Goal: Task Accomplishment & Management: Complete application form

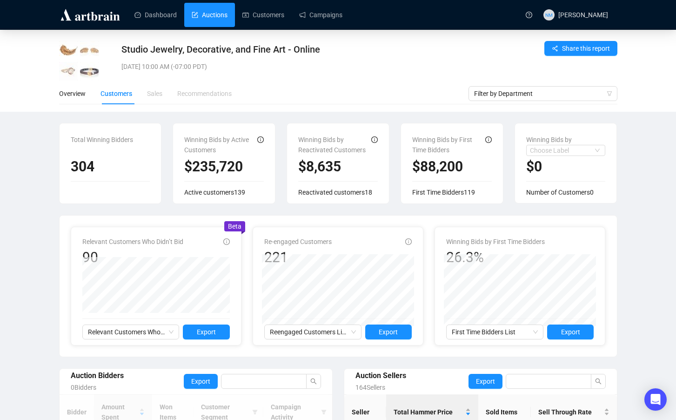
click at [225, 13] on link "Auctions" at bounding box center [210, 15] width 36 height 24
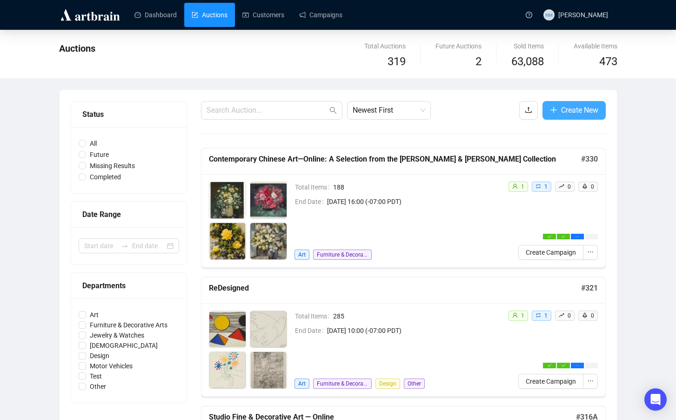
click at [570, 108] on span "Create New" at bounding box center [579, 110] width 37 height 12
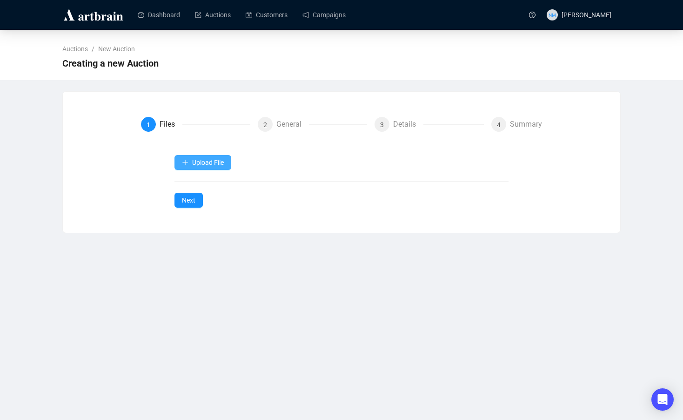
click at [211, 163] on span "Upload File" at bounding box center [208, 162] width 32 height 7
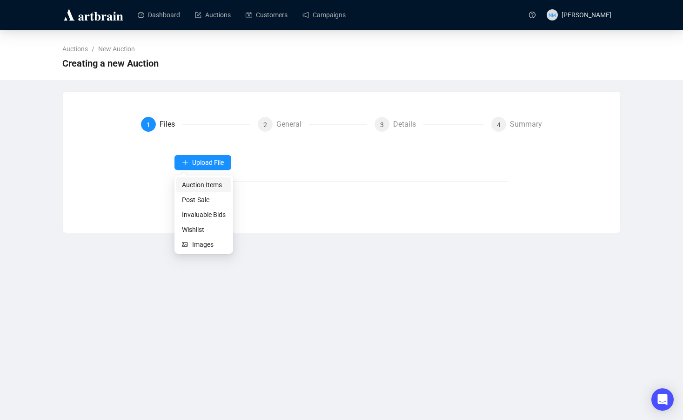
click at [207, 184] on span "Auction Items" at bounding box center [204, 185] width 44 height 10
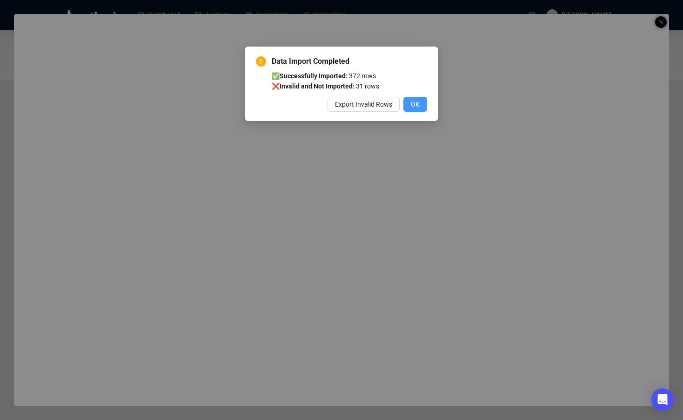
click at [415, 110] on button "OK" at bounding box center [415, 104] width 24 height 15
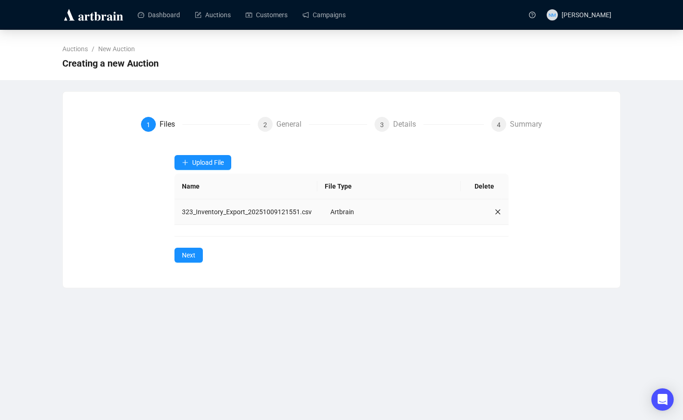
click at [495, 214] on icon "close" at bounding box center [497, 211] width 5 height 5
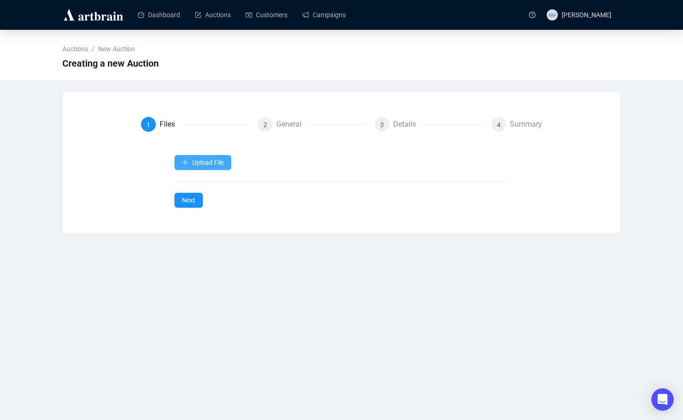
click at [201, 163] on span "Upload File" at bounding box center [208, 162] width 32 height 7
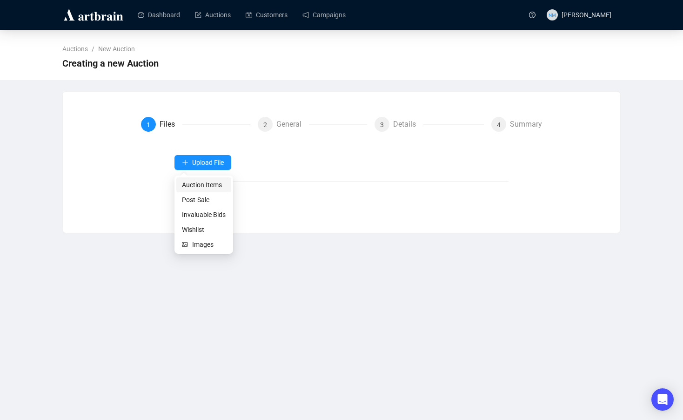
click at [208, 183] on span "Auction Items" at bounding box center [204, 185] width 44 height 10
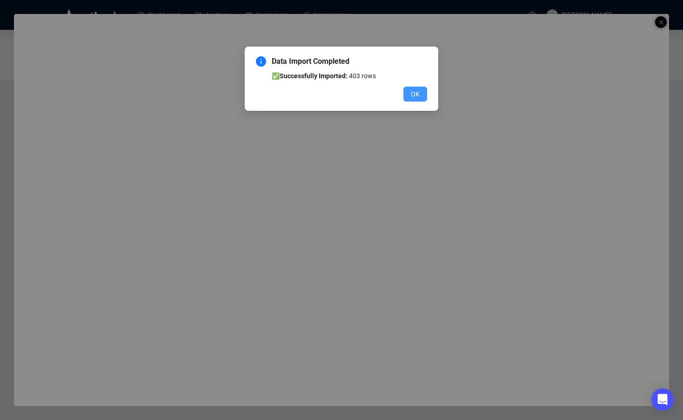
click at [420, 98] on button "OK" at bounding box center [415, 94] width 24 height 15
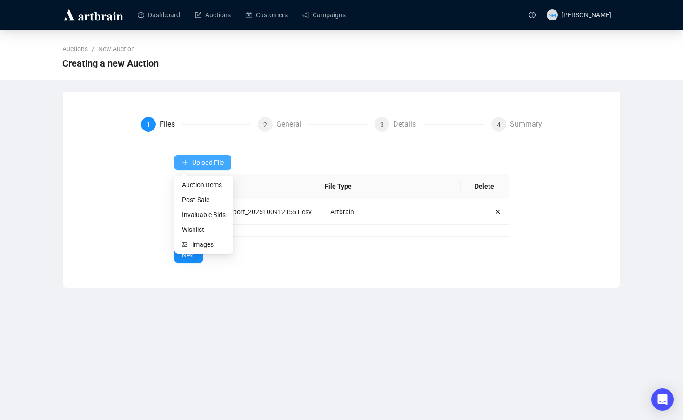
click at [202, 157] on button "Upload File" at bounding box center [202, 162] width 57 height 15
click at [204, 246] on span "Images" at bounding box center [208, 244] width 33 height 10
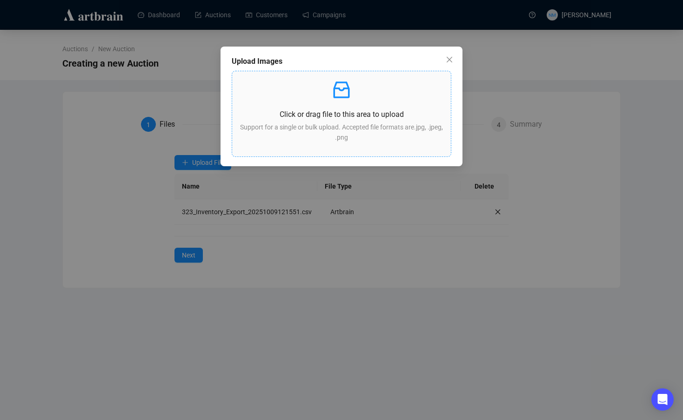
click at [327, 120] on div "Click or drag file to this area to upload Support for a single or bulk upload. …" at bounding box center [342, 114] width 204 height 70
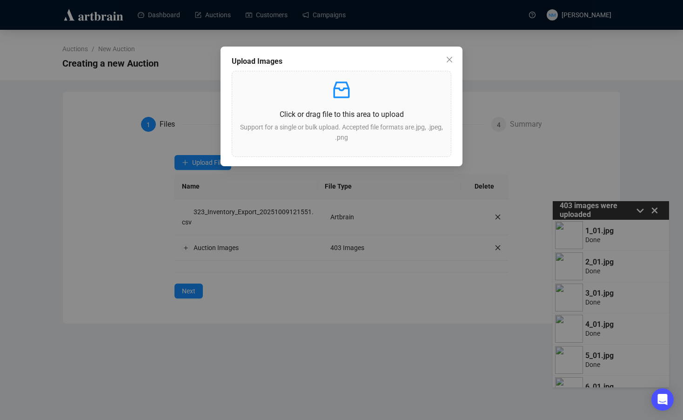
click at [428, 315] on div "Upload Images Click or drag file to this area to upload Support for a single or…" at bounding box center [341, 210] width 683 height 420
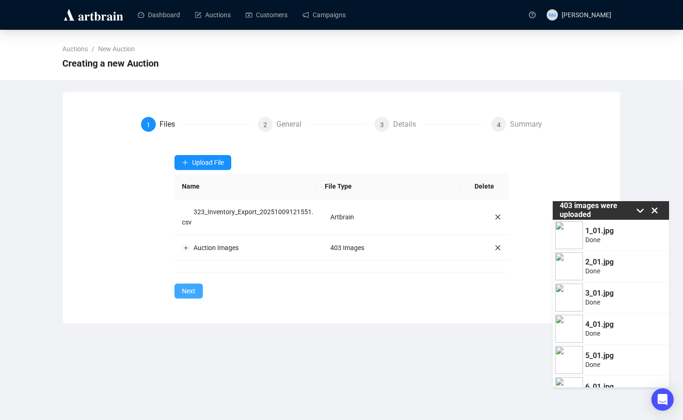
click at [194, 290] on span "Next" at bounding box center [188, 291] width 13 height 10
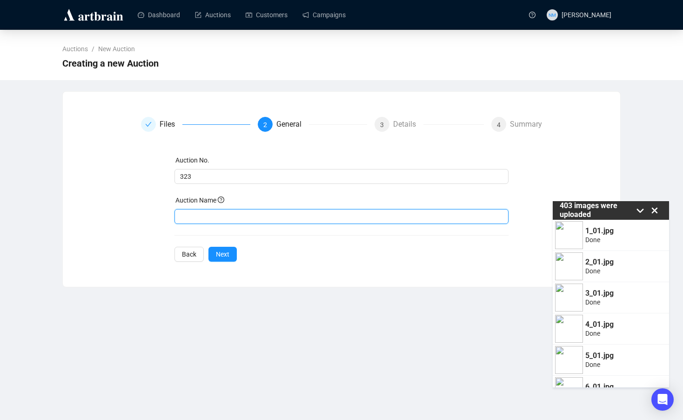
click at [221, 217] on input "text" at bounding box center [341, 216] width 334 height 15
type input "The Traditional Collector"
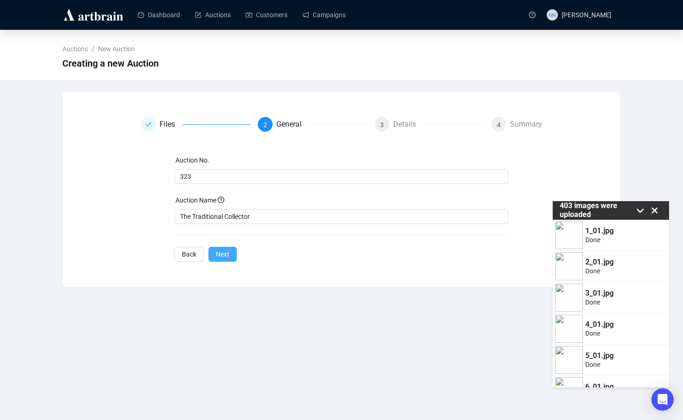
click at [221, 252] on span "Next" at bounding box center [222, 254] width 13 height 10
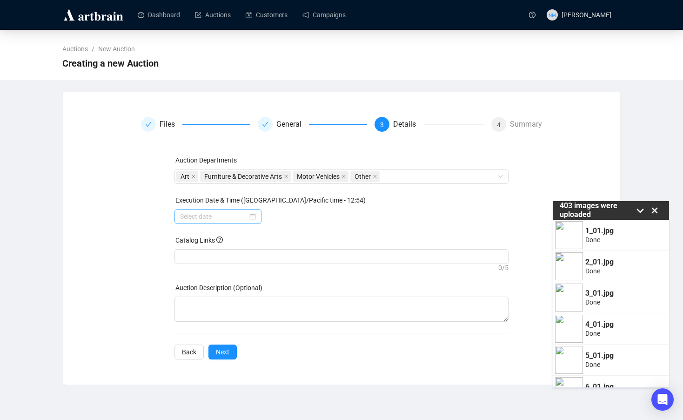
click at [251, 220] on div at bounding box center [218, 216] width 76 height 10
click at [219, 213] on input at bounding box center [213, 216] width 67 height 10
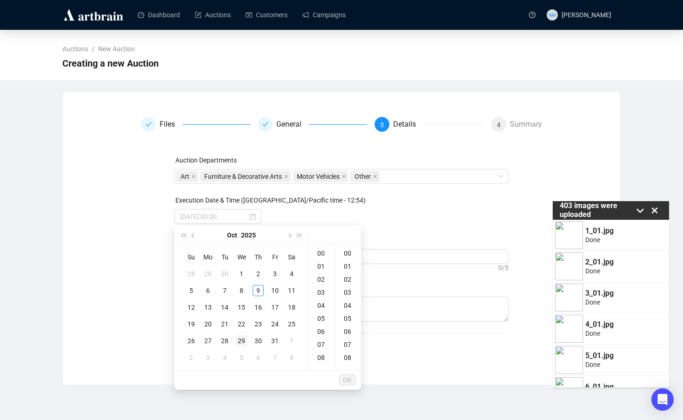
click at [243, 344] on div "29" at bounding box center [241, 340] width 11 height 11
click at [323, 319] on div "10" at bounding box center [322, 320] width 22 height 13
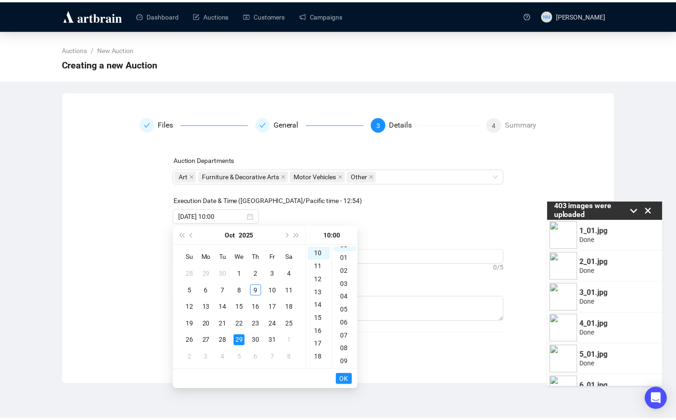
scroll to position [0, 0]
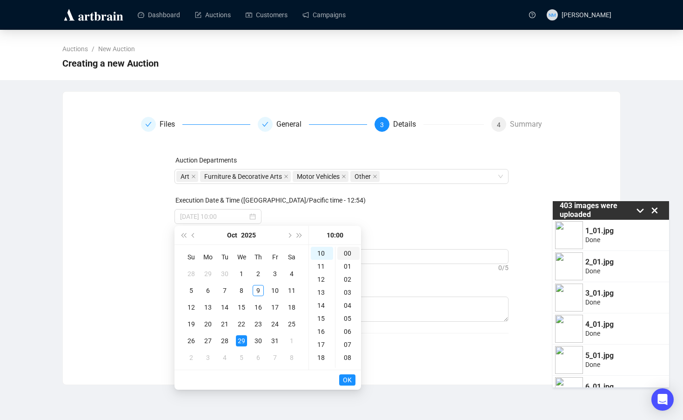
click at [350, 254] on div "00" at bounding box center [348, 253] width 22 height 13
type input "[DATE] 10:00"
click at [347, 381] on span "OK" at bounding box center [347, 380] width 9 height 18
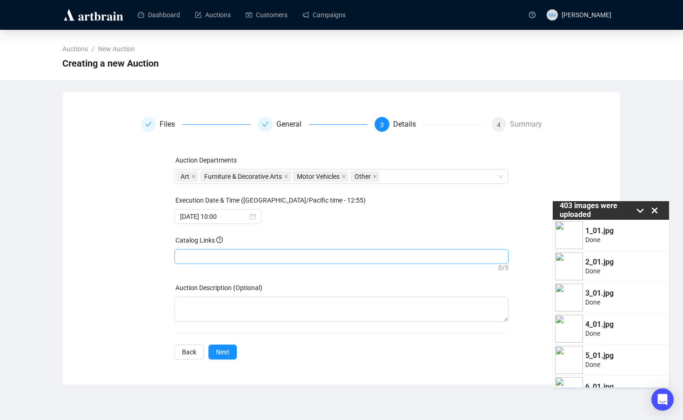
click at [215, 254] on div at bounding box center [341, 256] width 331 height 13
paste input "[URL][DOMAIN_NAME]"
type input "[URL][DOMAIN_NAME]"
click at [231, 354] on button "Next" at bounding box center [222, 351] width 28 height 15
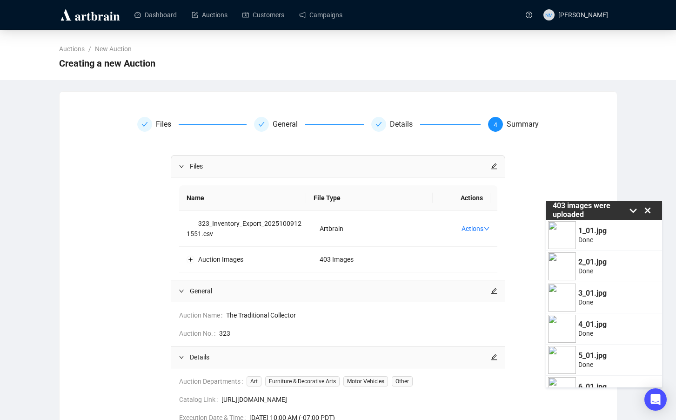
scroll to position [86, 0]
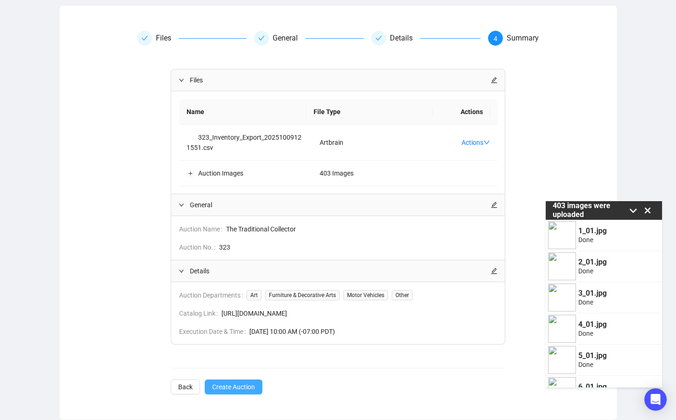
click at [251, 385] on span "Create Auction" at bounding box center [233, 386] width 43 height 10
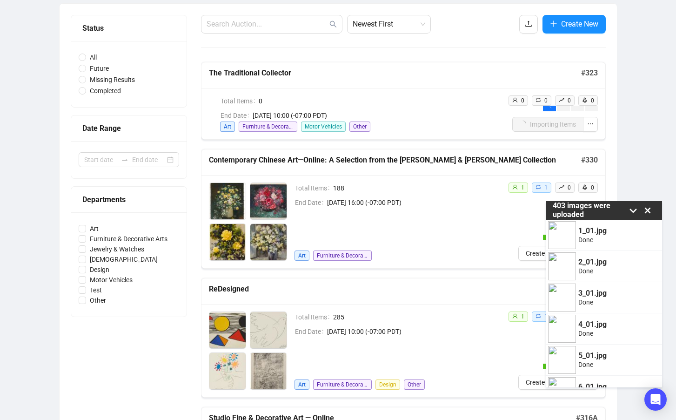
click at [647, 210] on icon at bounding box center [648, 210] width 6 height 6
